Goal: Book appointment/travel/reservation

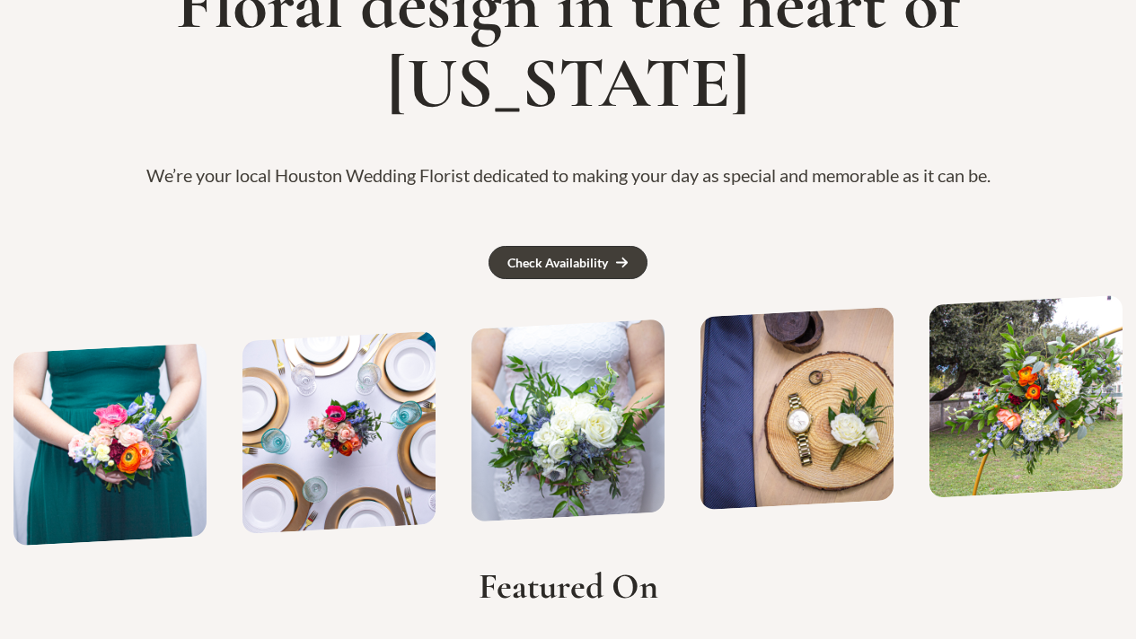
scroll to position [169, 0]
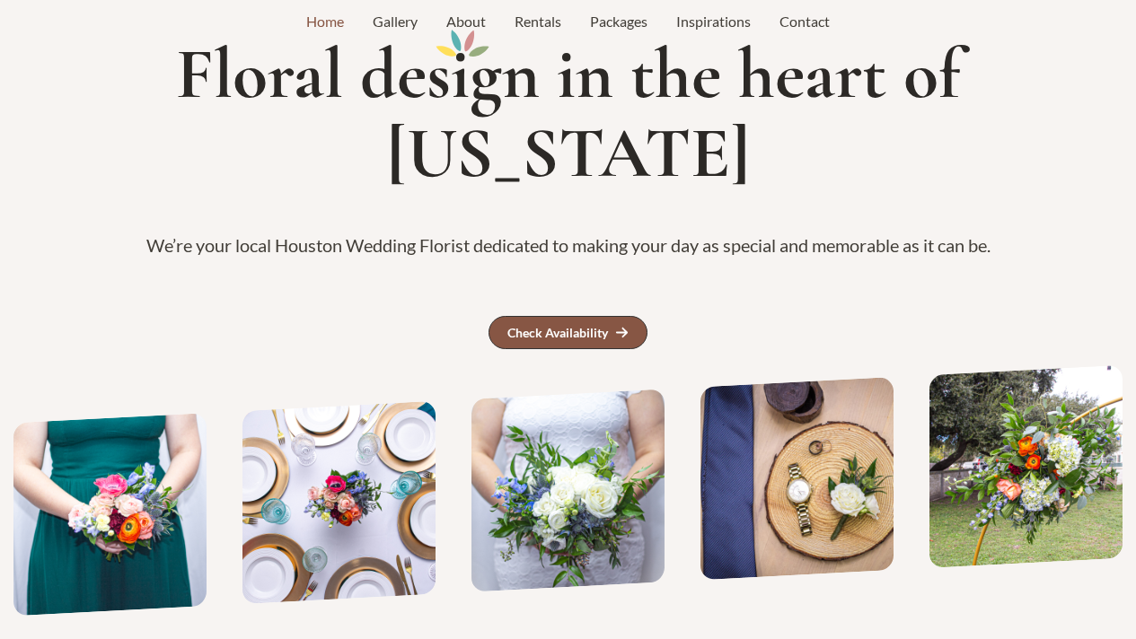
click at [584, 327] on div "Check Availability" at bounding box center [557, 333] width 101 height 13
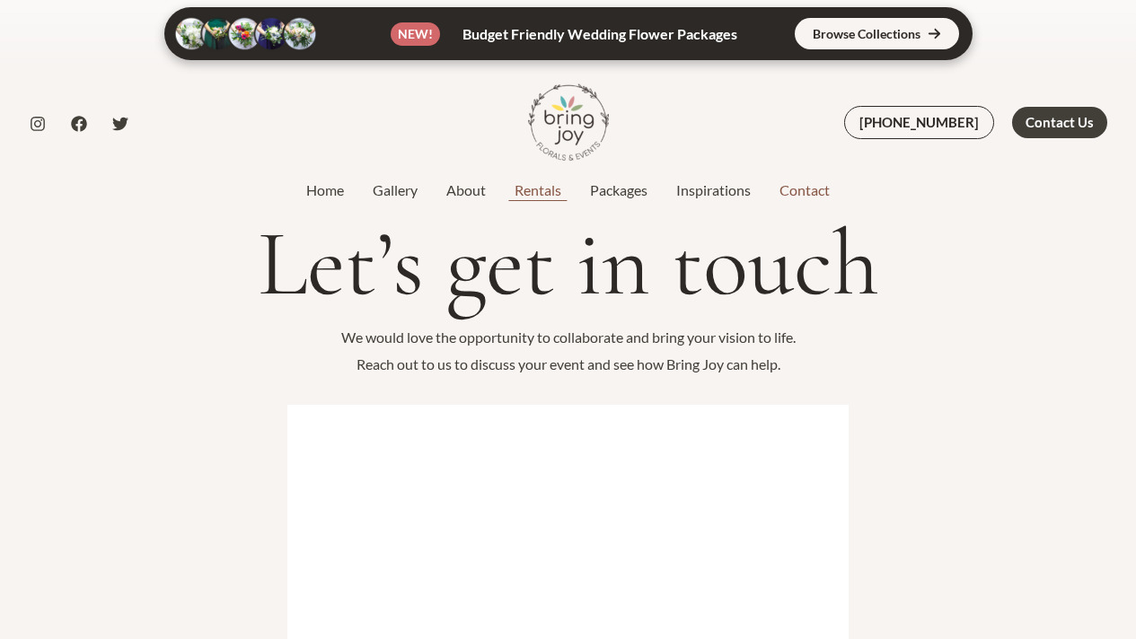
click at [549, 184] on link "Rentals" at bounding box center [537, 191] width 75 height 22
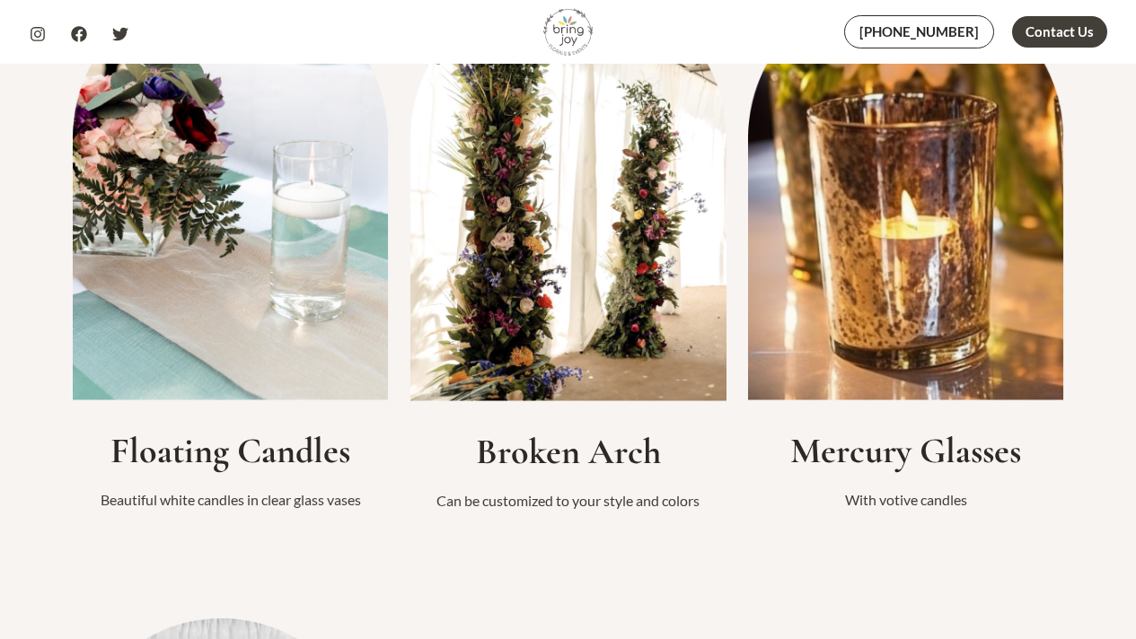
scroll to position [1906, 0]
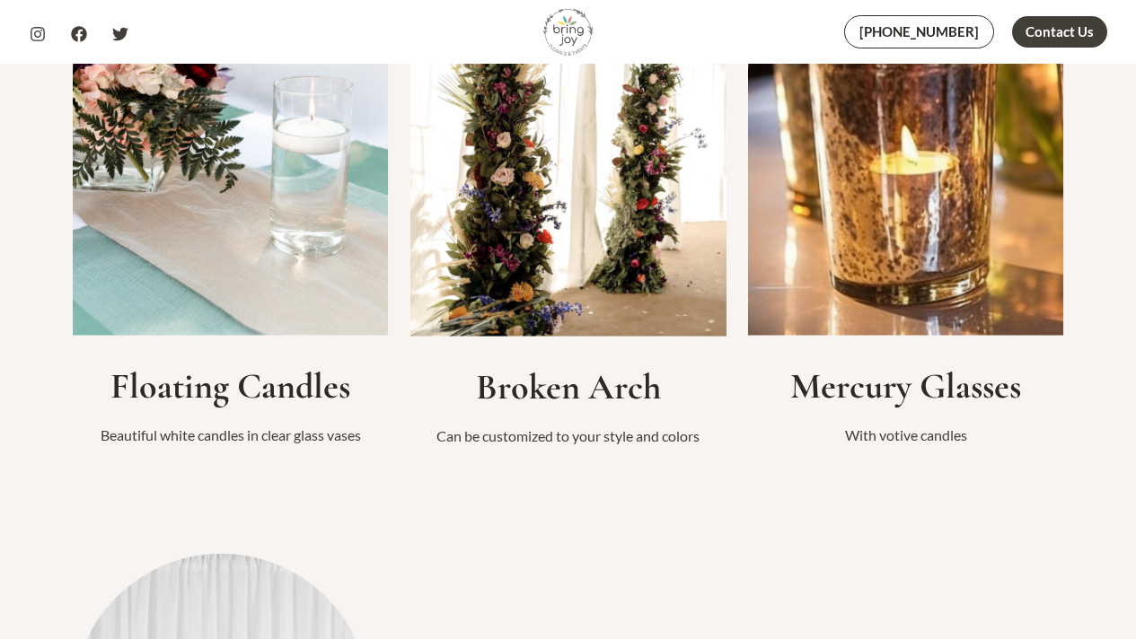
click at [568, 169] on img at bounding box center [568, 127] width 316 height 420
click at [534, 261] on img at bounding box center [568, 127] width 316 height 420
click at [585, 393] on h2 "Broken Arch" at bounding box center [568, 386] width 316 height 43
click at [582, 417] on div "Broken Arch Can be customized to your style and colors" at bounding box center [568, 174] width 316 height 551
click at [581, 392] on h2 "Broken Arch" at bounding box center [568, 386] width 316 height 43
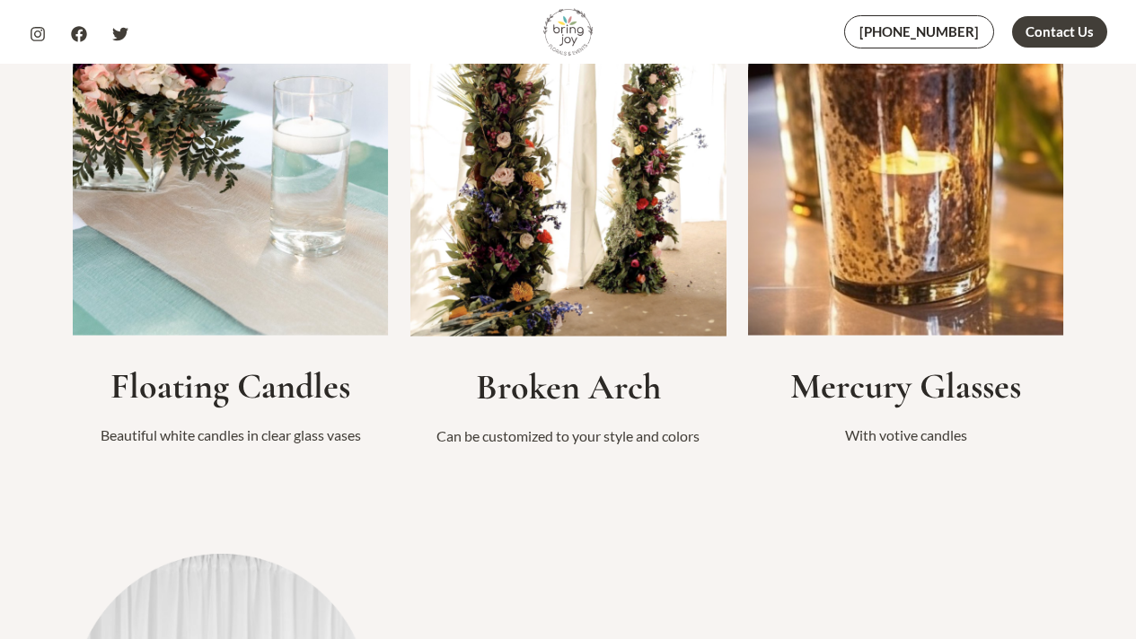
click at [592, 436] on p "Can be customized to your style and colors" at bounding box center [568, 436] width 316 height 27
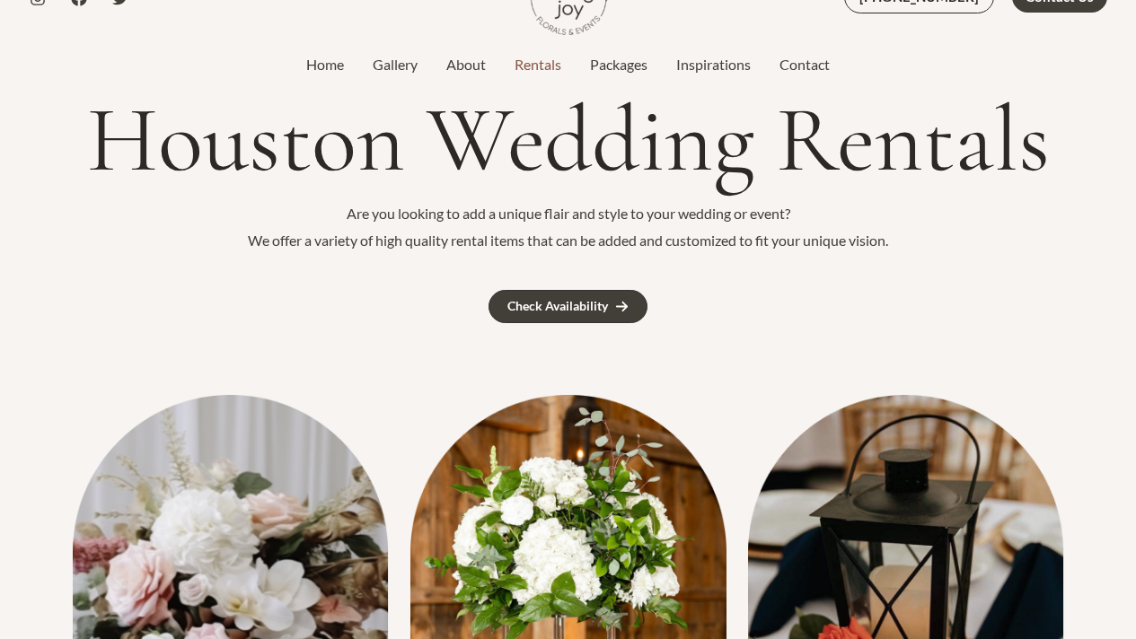
scroll to position [0, 0]
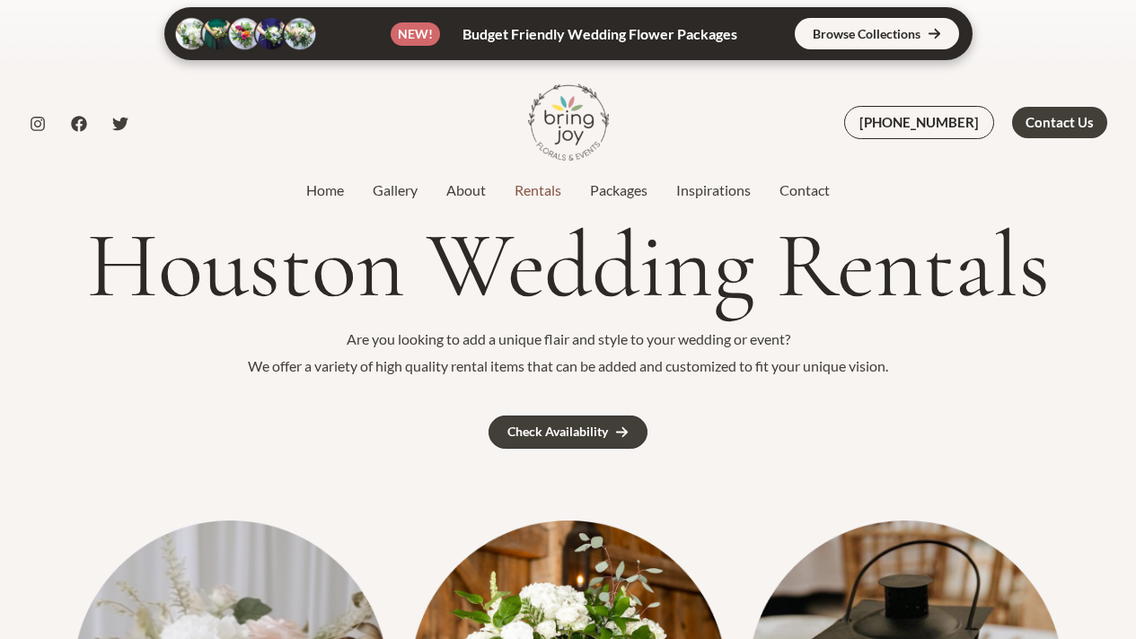
click at [842, 22] on link at bounding box center [568, 33] width 808 height 53
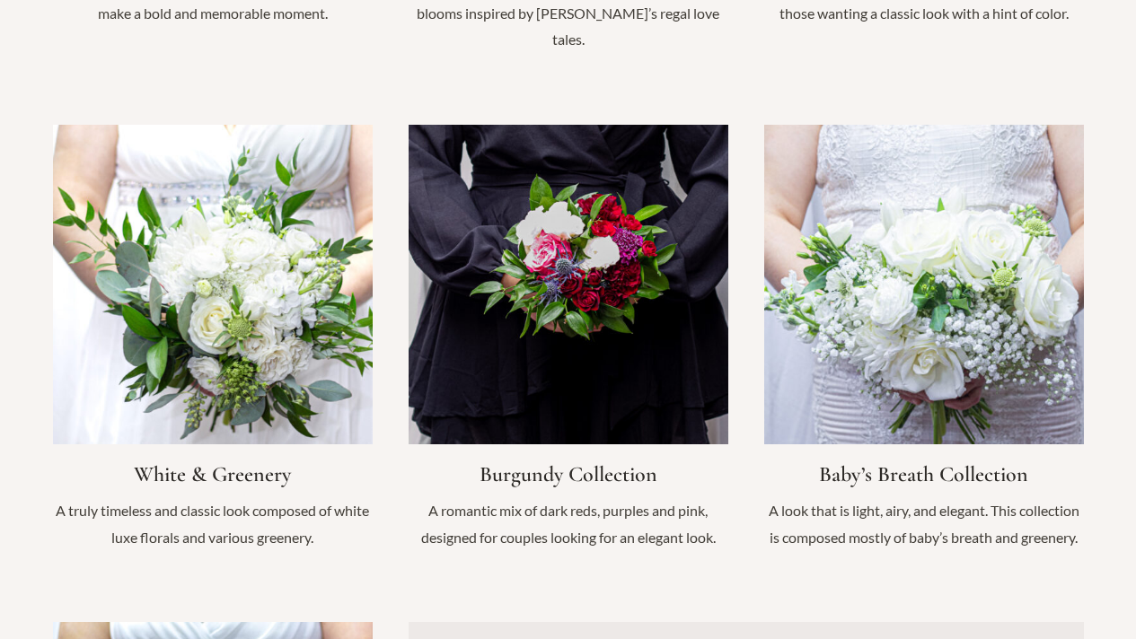
scroll to position [1790, 0]
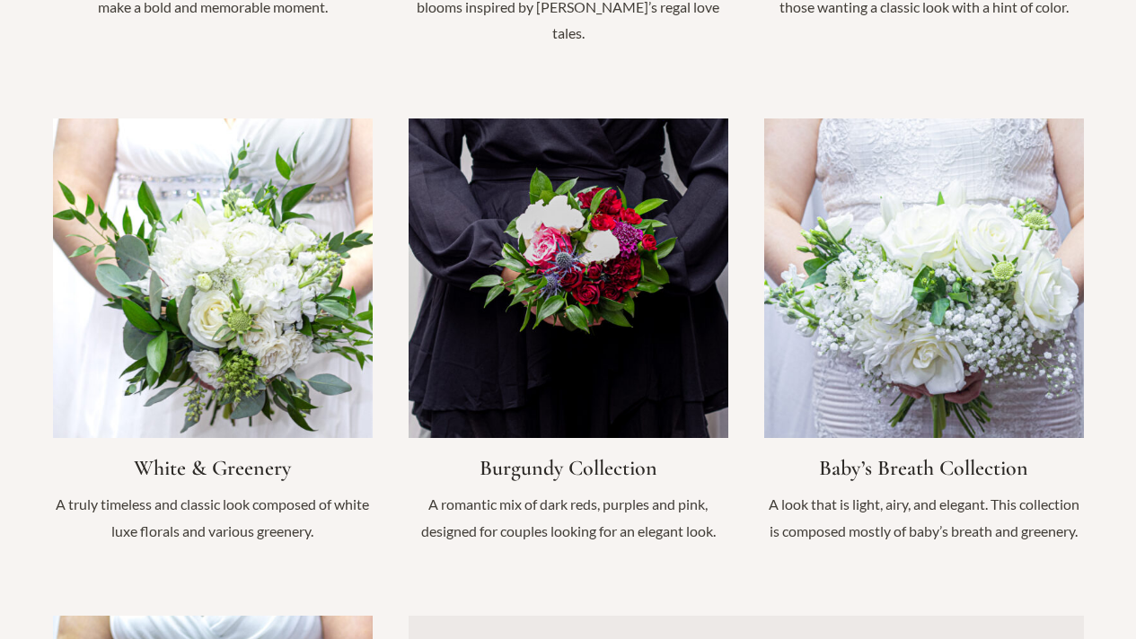
click at [1025, 233] on link "Infobox Link" at bounding box center [924, 339] width 320 height 443
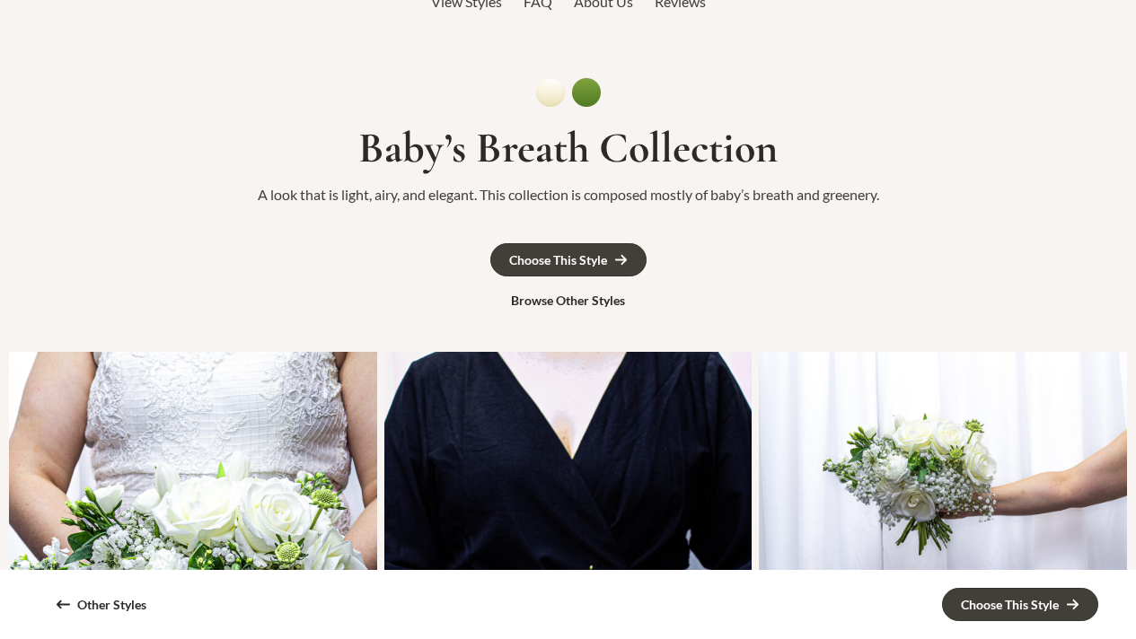
scroll to position [276, 0]
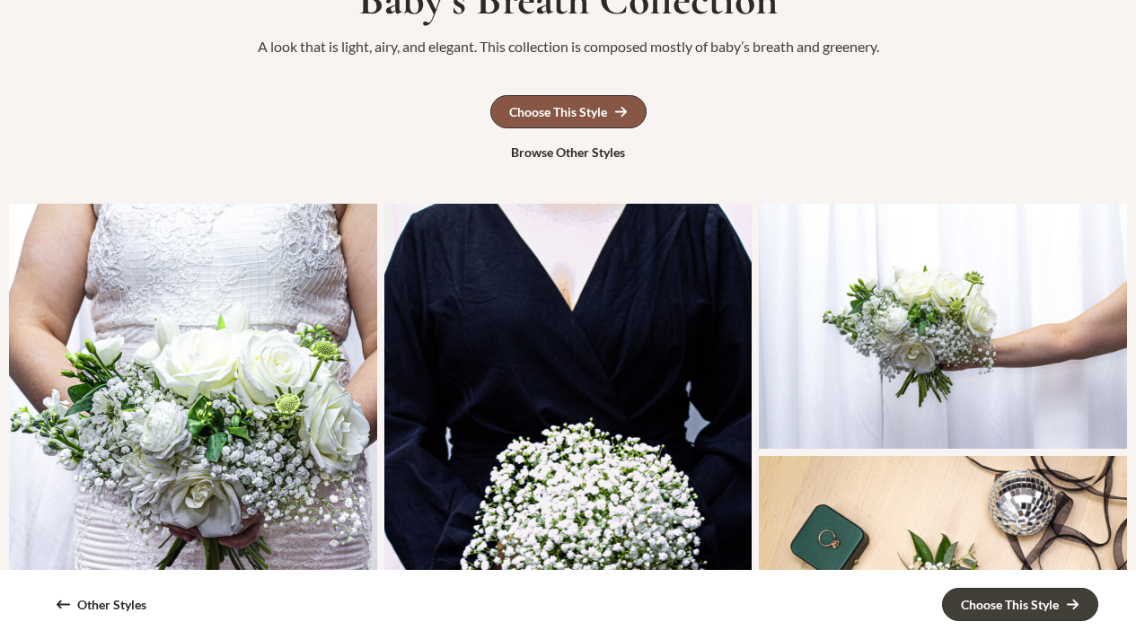
click at [619, 120] on link "Choose This Style" at bounding box center [568, 111] width 156 height 33
